Goal: Task Accomplishment & Management: Use online tool/utility

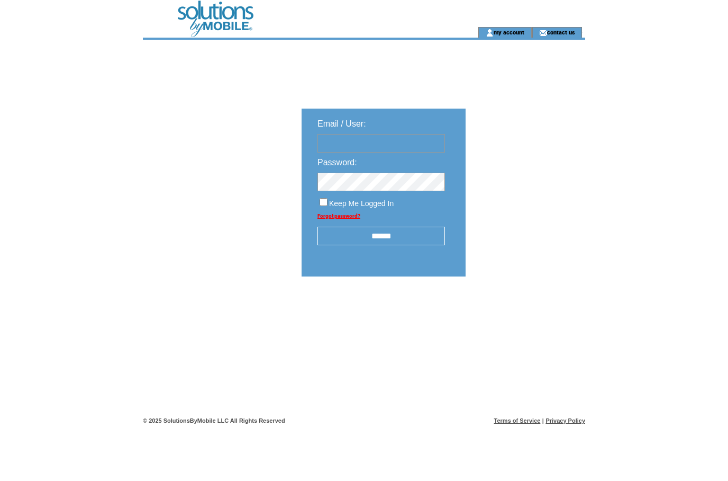
type input "**********"
click at [369, 239] on input "******" at bounding box center [382, 236] width 128 height 19
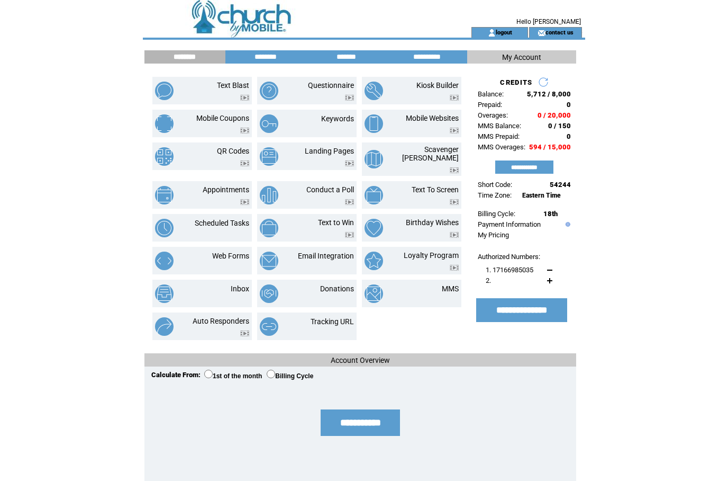
click at [447, 286] on link "MMS" at bounding box center [450, 288] width 17 height 8
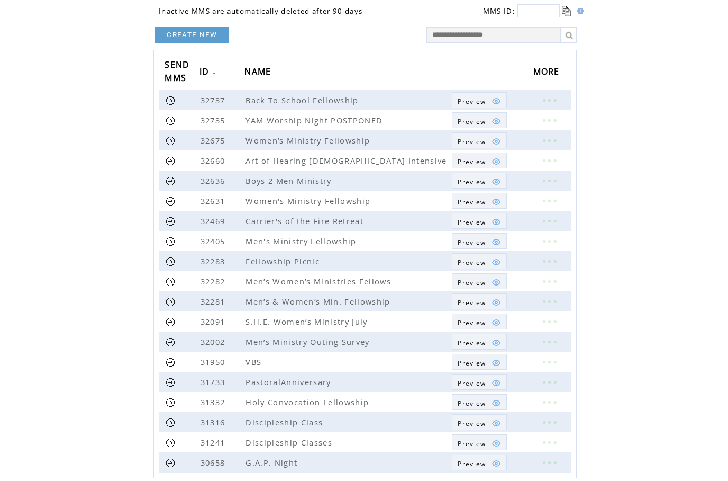
scroll to position [67, 0]
click at [281, 459] on span "G.A.P. Night" at bounding box center [273, 462] width 55 height 11
click at [278, 464] on span "G.A.P. Night" at bounding box center [273, 462] width 55 height 11
click at [556, 463] on link at bounding box center [549, 462] width 32 height 14
click at [518, 464] on table "EDIT DELETE" at bounding box center [495, 471] width 51 height 33
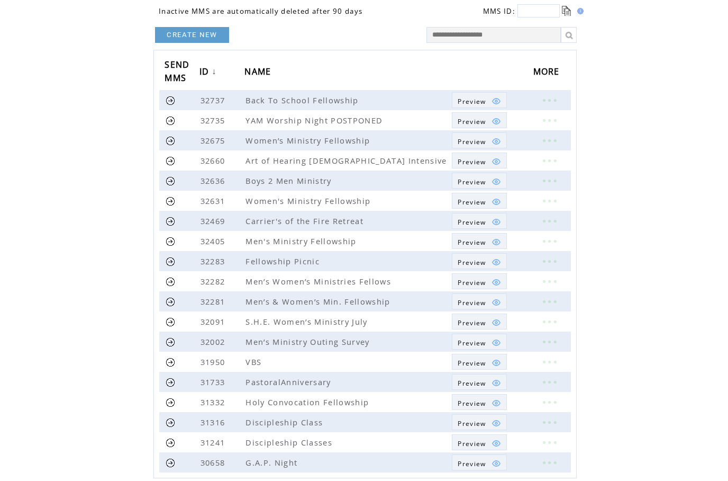
click at [549, 466] on link at bounding box center [549, 462] width 32 height 14
click at [506, 466] on td "EDIT" at bounding box center [496, 467] width 28 height 10
click at [549, 464] on link at bounding box center [549, 462] width 32 height 14
click at [497, 464] on link "EDIT" at bounding box center [490, 466] width 17 height 10
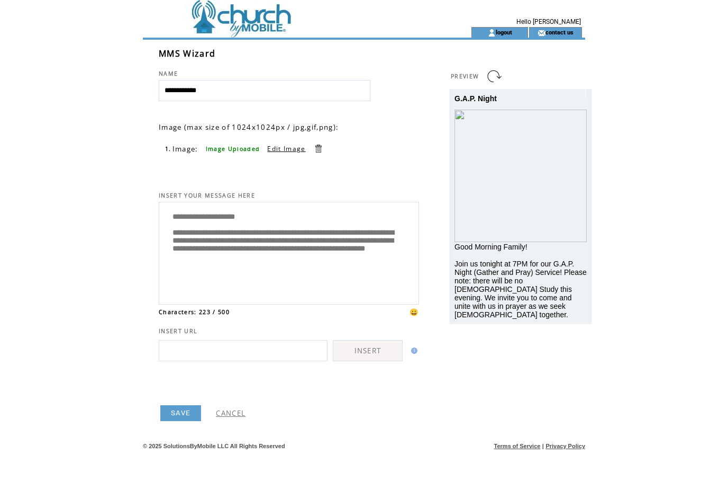
click at [222, 418] on link "CANCEL" at bounding box center [231, 413] width 30 height 10
